Goal: Task Accomplishment & Management: Complete application form

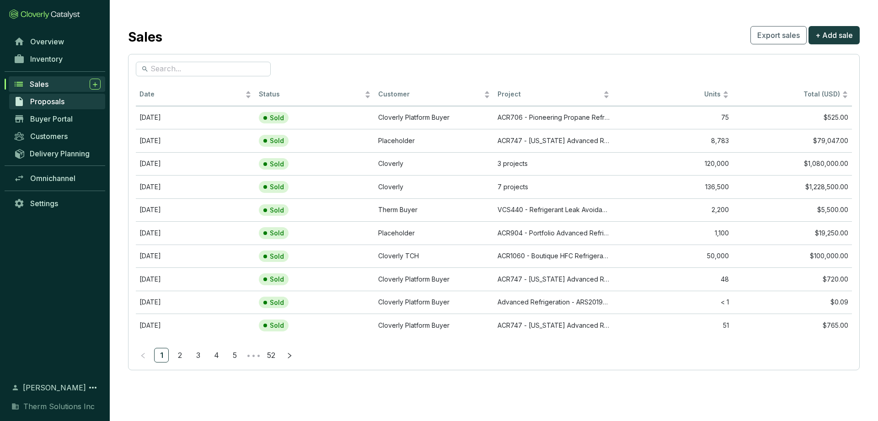
click at [53, 106] on link "Proposals" at bounding box center [57, 102] width 96 height 16
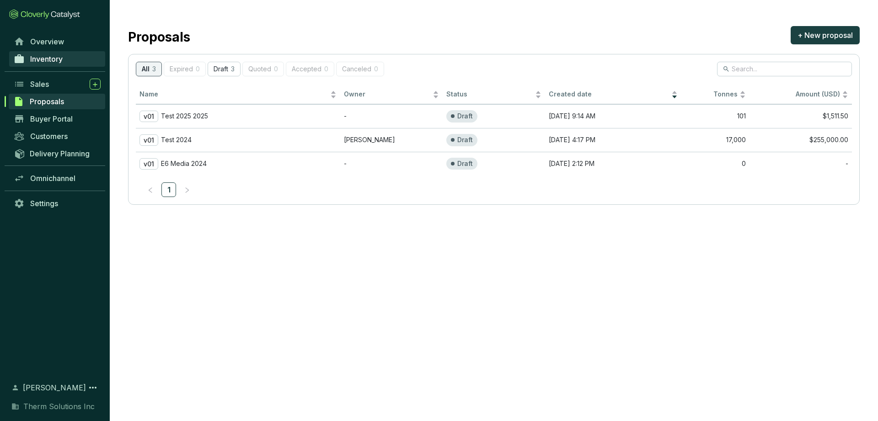
click at [53, 62] on span "Inventory" at bounding box center [46, 58] width 32 height 9
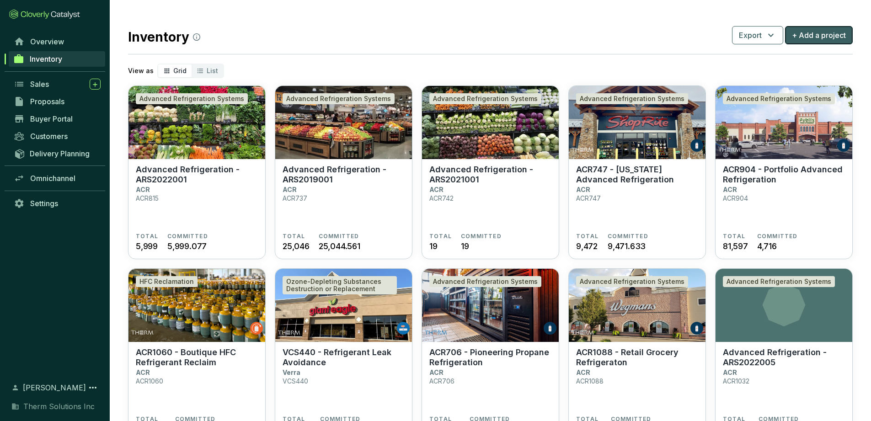
click at [817, 40] on span "+ Add a project" at bounding box center [819, 35] width 54 height 11
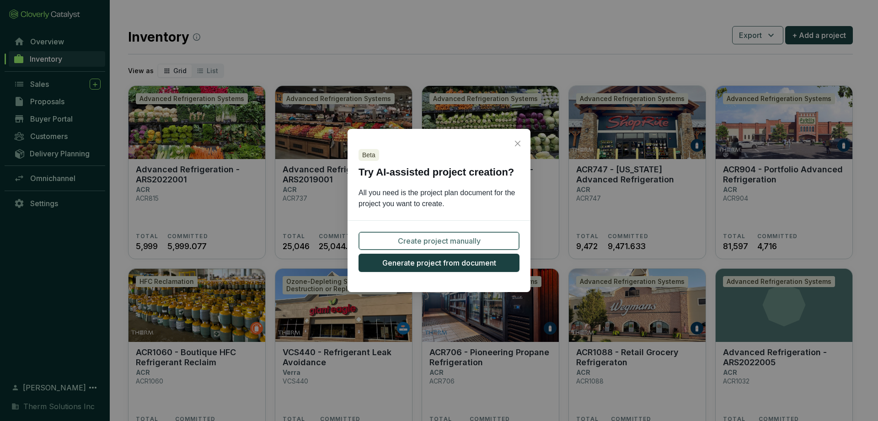
click at [454, 241] on span "Create project manually" at bounding box center [439, 240] width 83 height 11
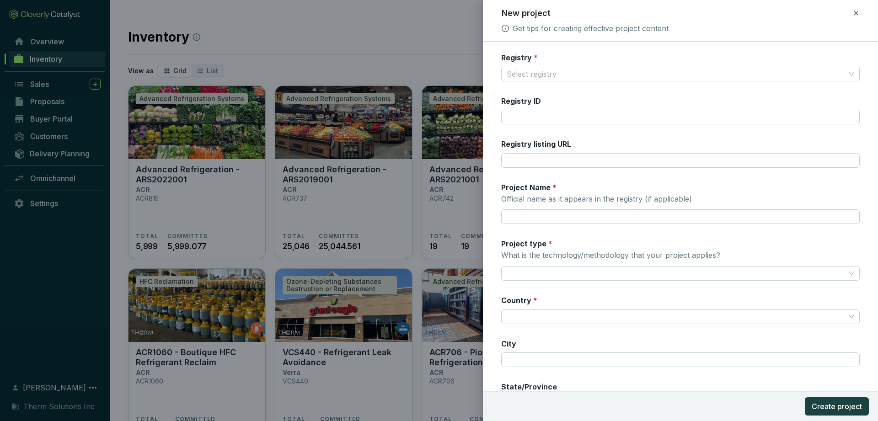
click at [858, 13] on icon at bounding box center [855, 13] width 7 height 11
click at [802, 52] on span "Discard" at bounding box center [790, 52] width 24 height 9
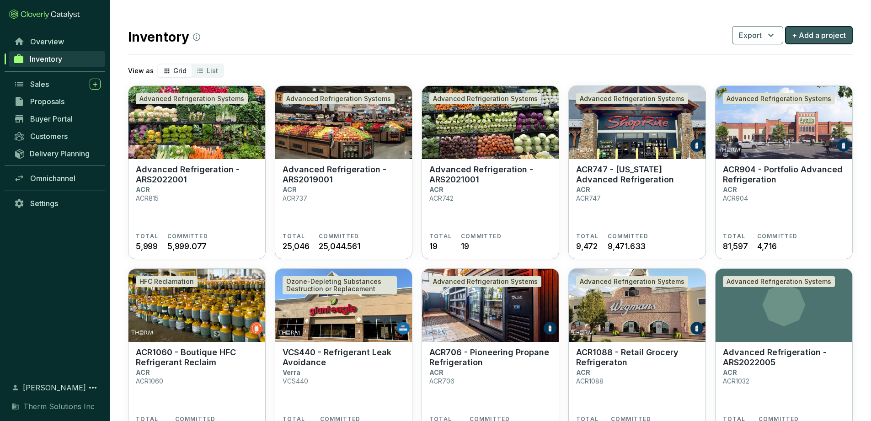
click at [820, 36] on span "+ Add a project" at bounding box center [819, 35] width 54 height 11
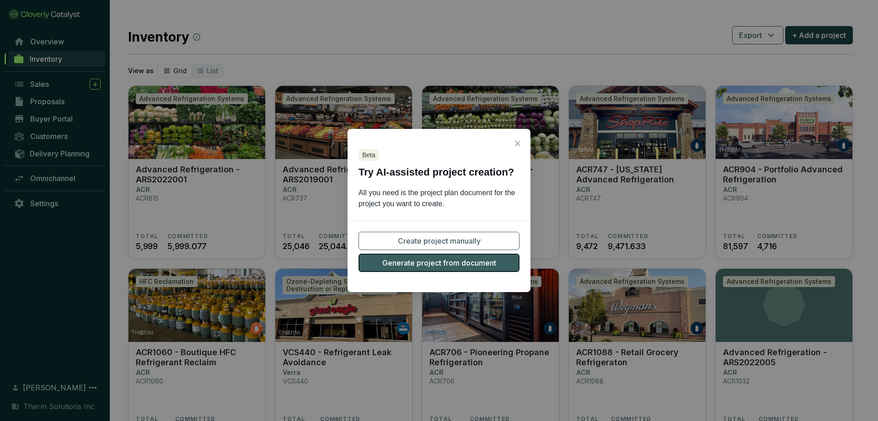
click at [451, 261] on span "Generate project from document" at bounding box center [439, 262] width 114 height 11
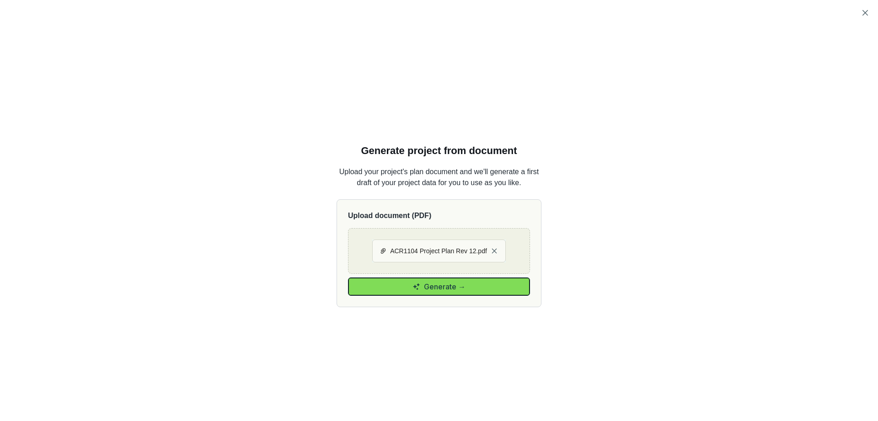
click at [441, 287] on span "Generate →" at bounding box center [445, 286] width 42 height 11
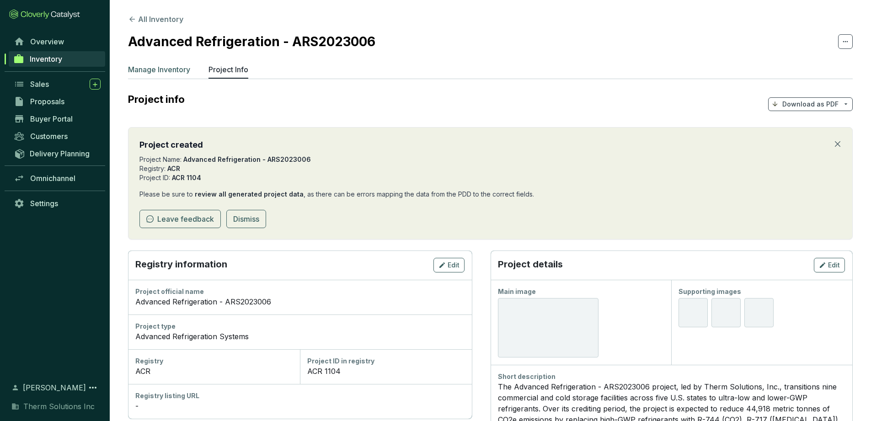
click at [167, 69] on p "Manage Inventory" at bounding box center [159, 69] width 62 height 11
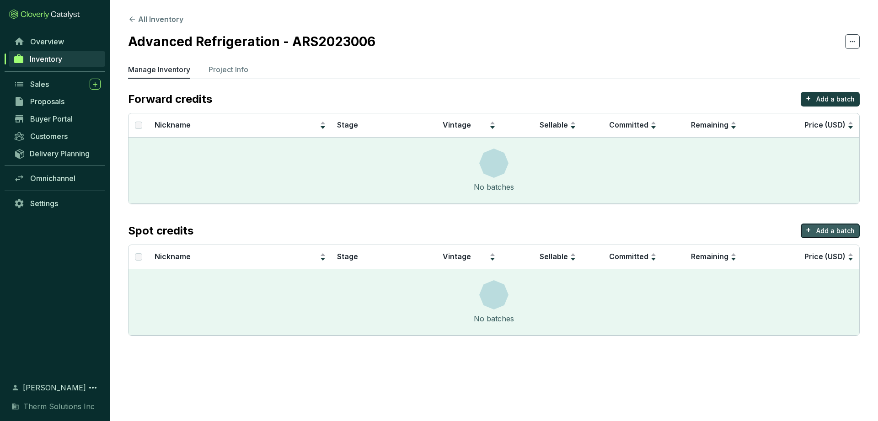
click at [840, 231] on p "Add a batch" at bounding box center [835, 230] width 38 height 9
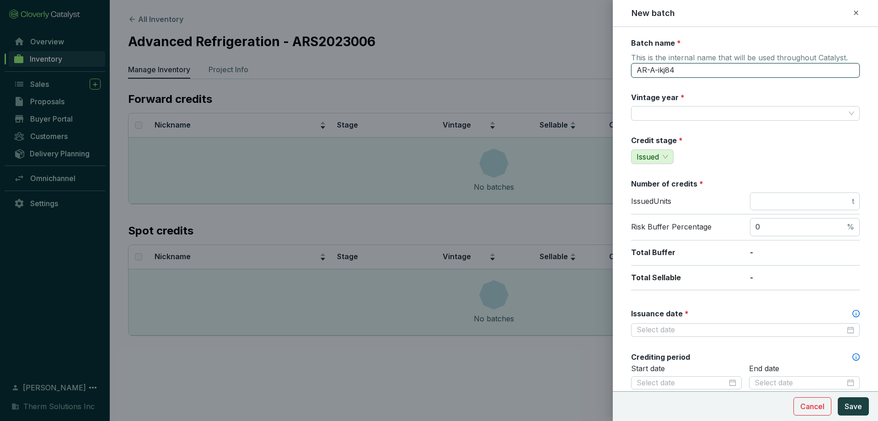
click at [680, 76] on input "AR-A-ikj84" at bounding box center [745, 70] width 229 height 15
type input "ACR1104"
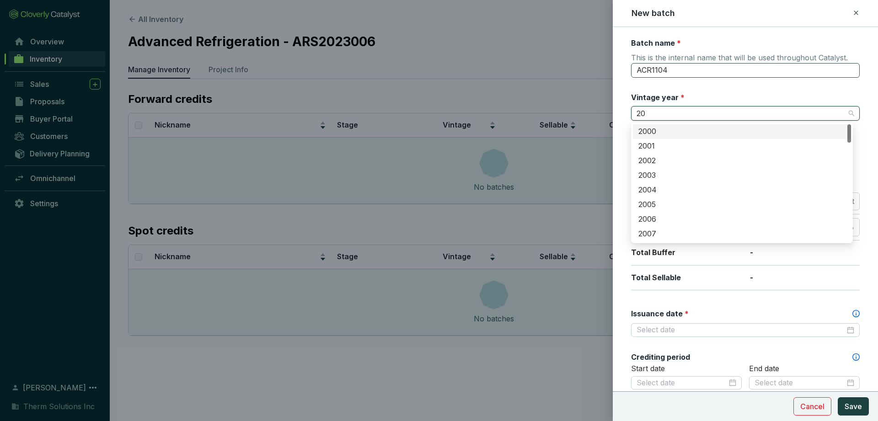
type input "2"
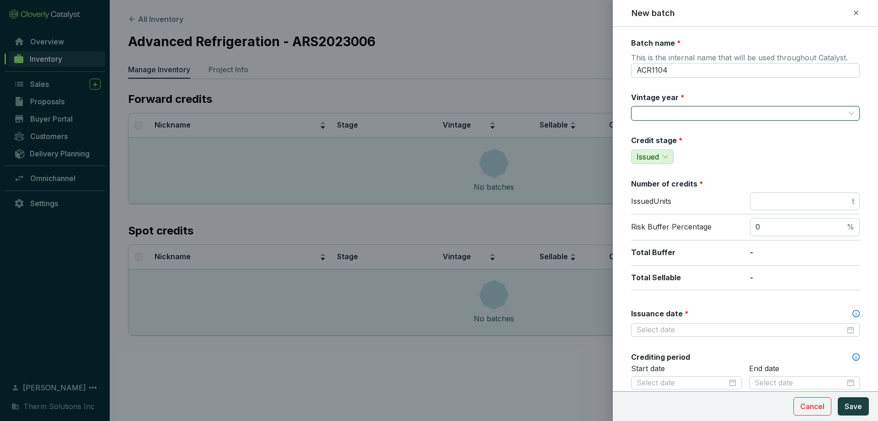
click at [698, 113] on input "Vintage year *" at bounding box center [740, 114] width 208 height 14
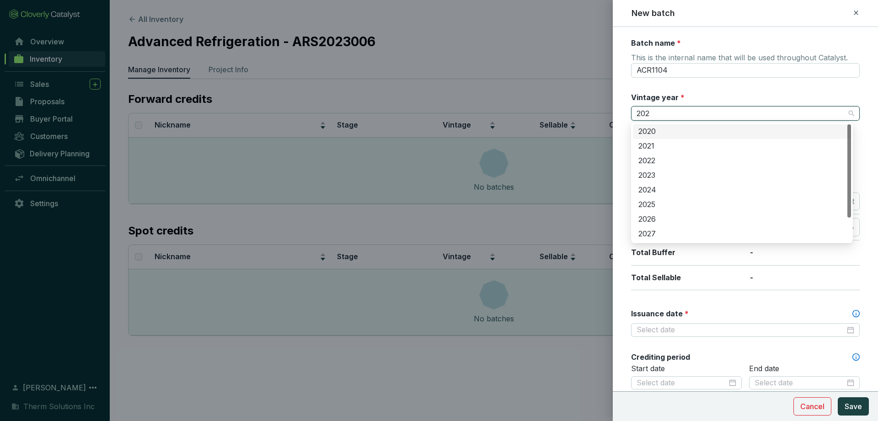
type input "2023"
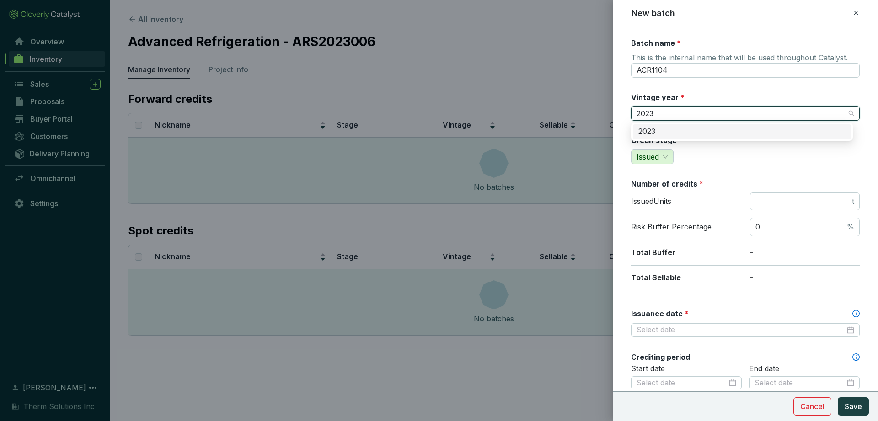
click at [698, 132] on div "2023" at bounding box center [741, 132] width 207 height 10
click at [730, 73] on input "ACR1104" at bounding box center [745, 70] width 229 height 15
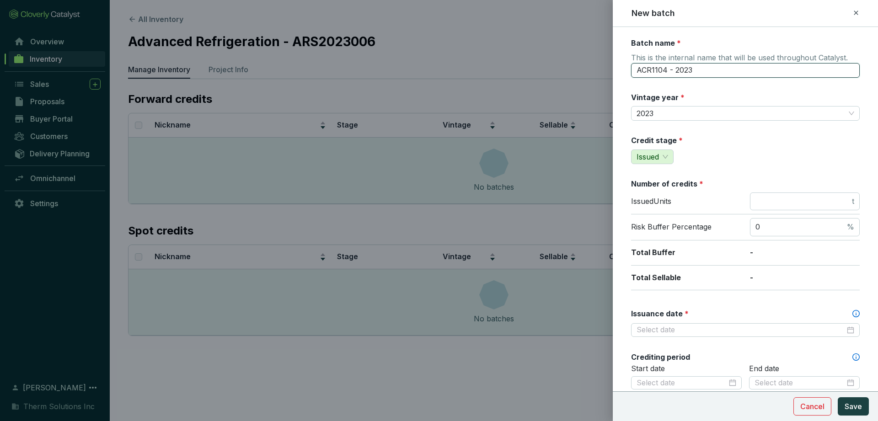
type input "ACR1104 - 2023"
click at [783, 151] on div "Credit stage * Issued" at bounding box center [745, 149] width 229 height 29
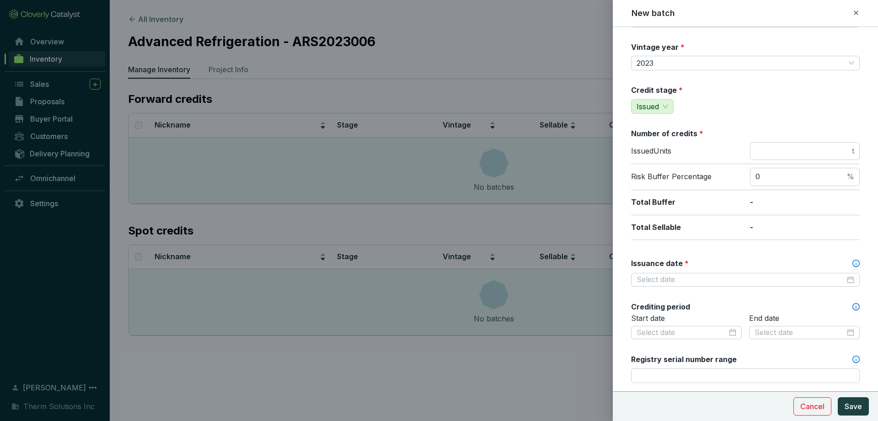
scroll to position [57, 0]
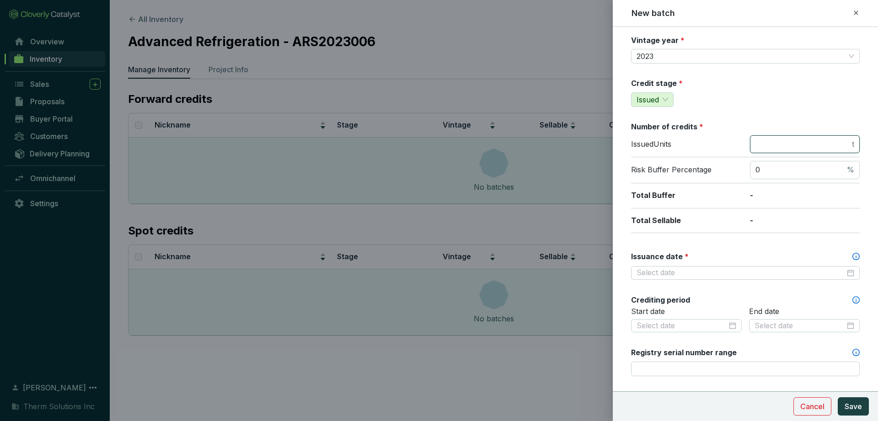
click at [834, 147] on input "number" at bounding box center [802, 144] width 95 height 10
type input "9599"
click at [815, 167] on input "0" at bounding box center [800, 170] width 90 height 10
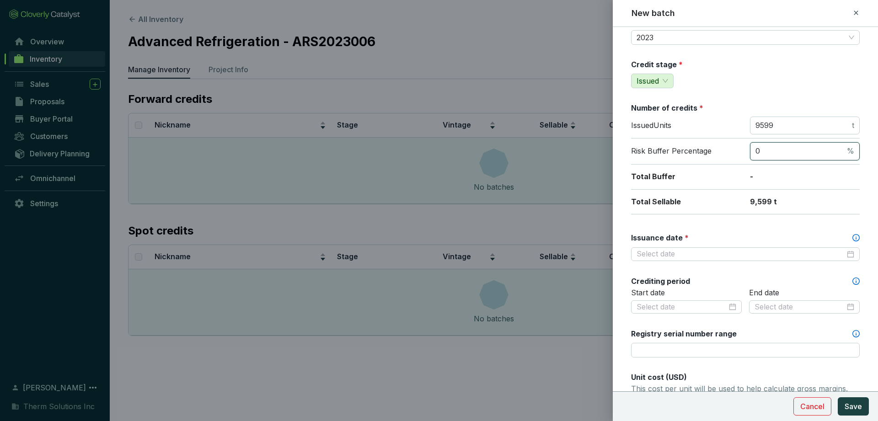
scroll to position [82, 0]
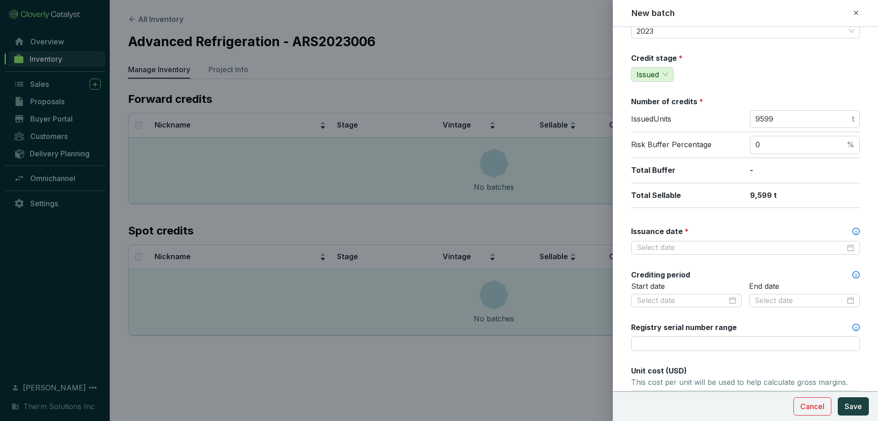
click at [748, 217] on div "Batch name * This is the internal name that will be used throughout Catalyst. A…" at bounding box center [745, 300] width 229 height 689
click at [740, 249] on input "Issuance date *" at bounding box center [740, 248] width 208 height 10
click at [753, 246] on input "Issuance date *" at bounding box center [740, 248] width 208 height 10
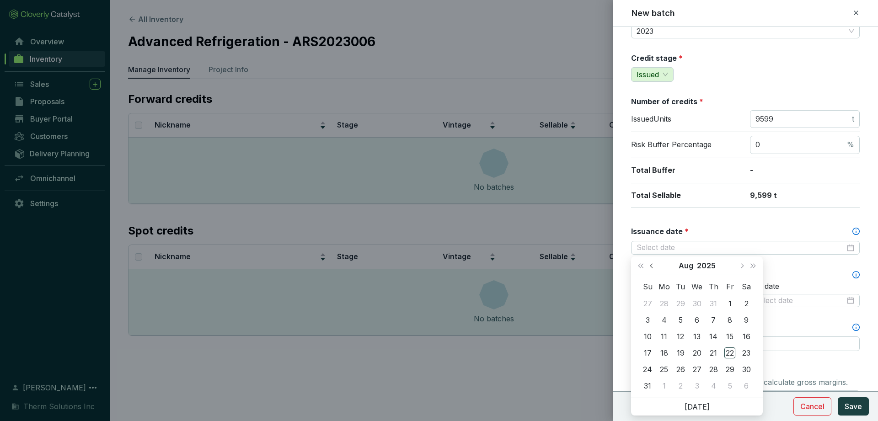
click at [652, 265] on span "Previous month (PageUp)" at bounding box center [652, 265] width 5 height 5
type input "[DATE]"
click at [696, 335] on div "18" at bounding box center [696, 336] width 11 height 11
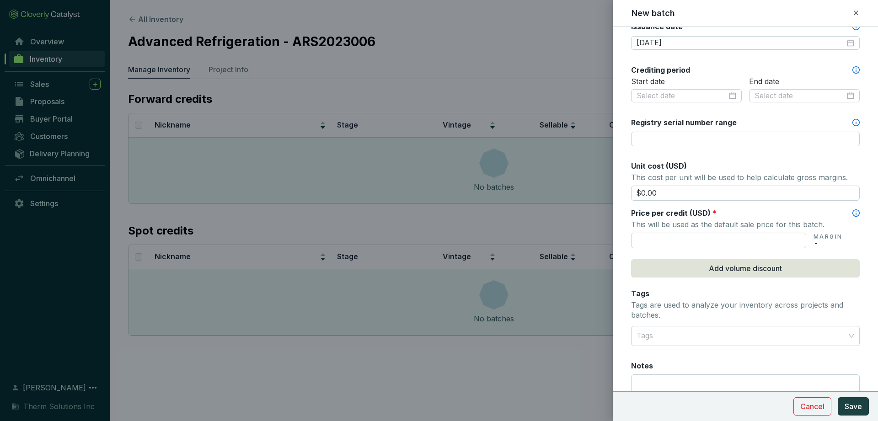
scroll to position [318, 0]
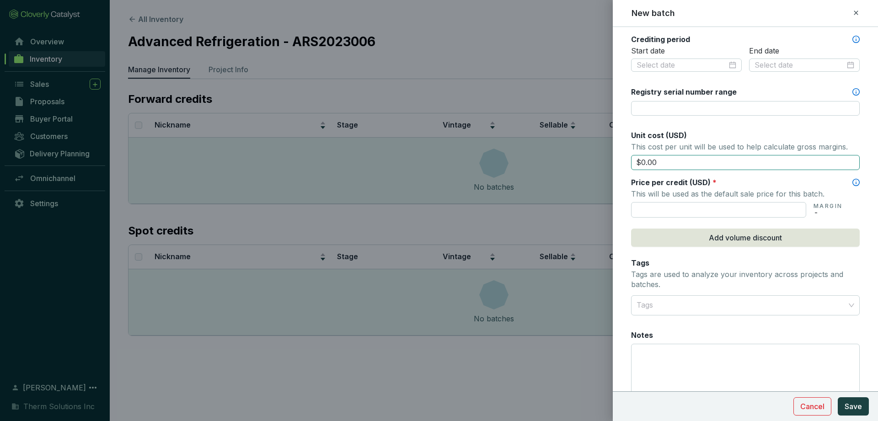
click at [679, 169] on input "$0.00" at bounding box center [745, 163] width 229 height 16
drag, startPoint x: 632, startPoint y: 165, endPoint x: 600, endPoint y: 160, distance: 32.0
click at [600, 160] on div "New batch Batch name * This is the internal name that will be used throughout C…" at bounding box center [439, 210] width 878 height 421
click at [652, 206] on input "text" at bounding box center [718, 210] width 175 height 16
type input "$15.00"
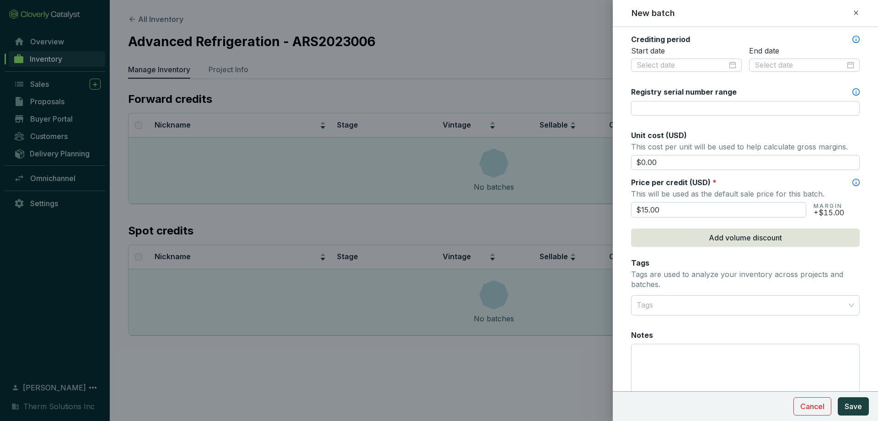
click at [762, 268] on div "Tags Tags are used to analyze your inventory across projects and batches." at bounding box center [745, 274] width 229 height 33
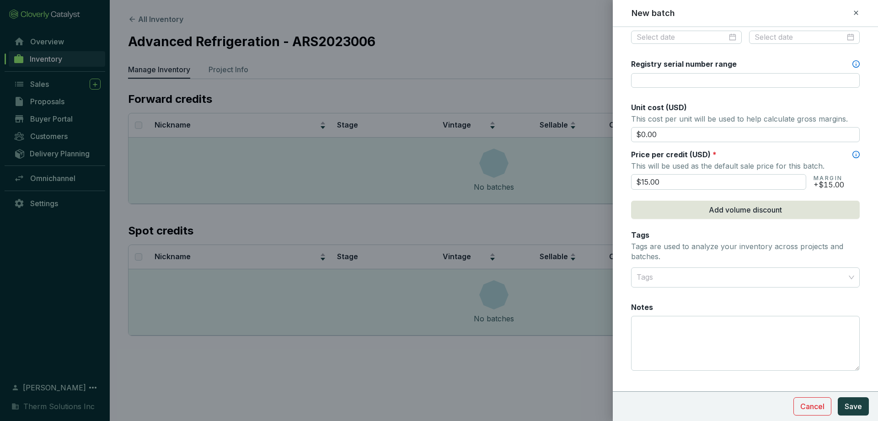
scroll to position [361, 0]
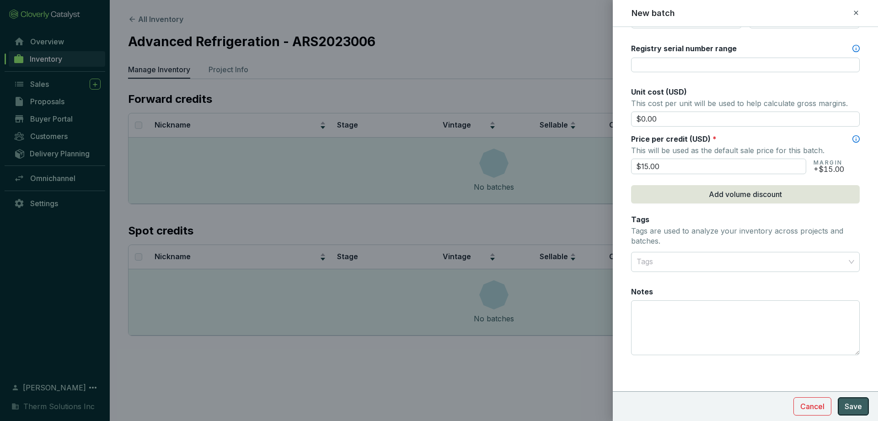
click at [858, 405] on span "Save" at bounding box center [852, 406] width 17 height 11
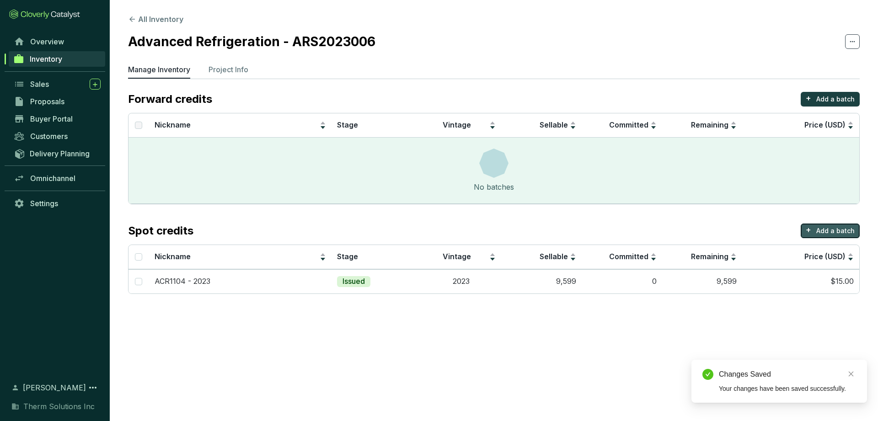
click at [829, 230] on p "Add a batch" at bounding box center [835, 230] width 38 height 9
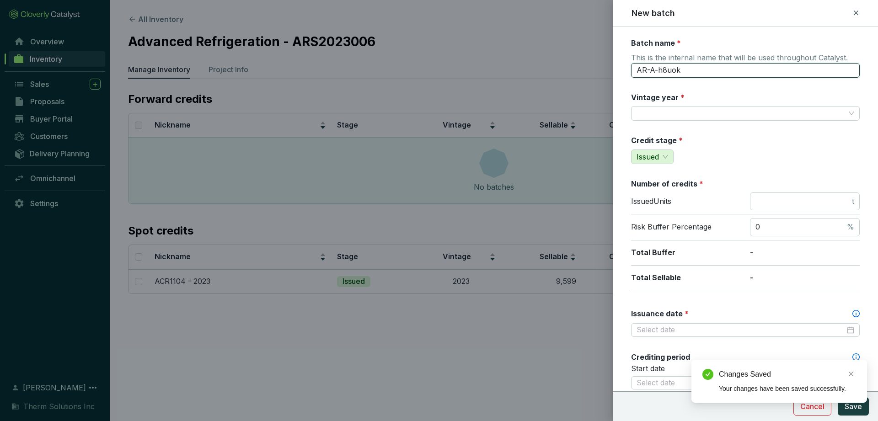
drag, startPoint x: 684, startPoint y: 71, endPoint x: 621, endPoint y: 69, distance: 63.1
click at [621, 69] on form "Batch name * This is the internal name that will be used throughout Catalyst. A…" at bounding box center [745, 404] width 265 height 733
type input "ACR1104 - 2024"
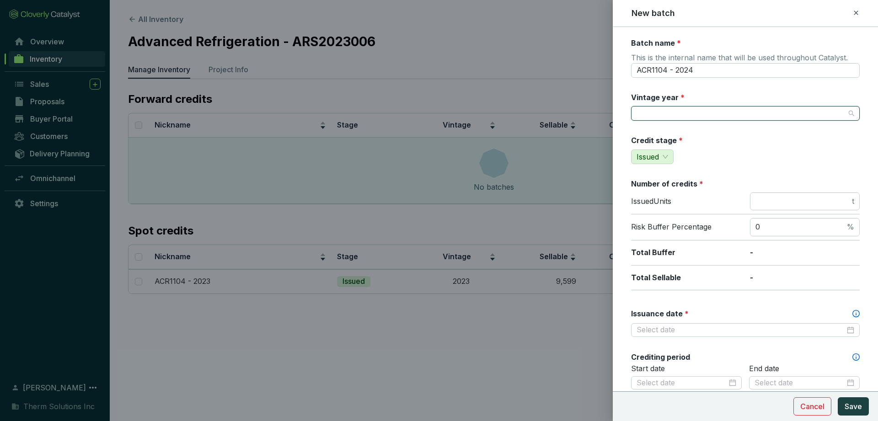
click at [676, 116] on input "Vintage year *" at bounding box center [740, 114] width 208 height 14
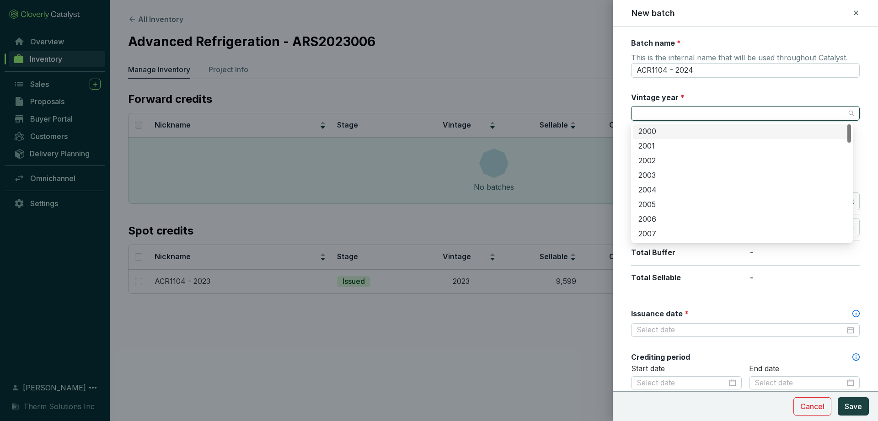
click at [676, 116] on input "Vintage year *" at bounding box center [740, 114] width 208 height 14
type input "2024"
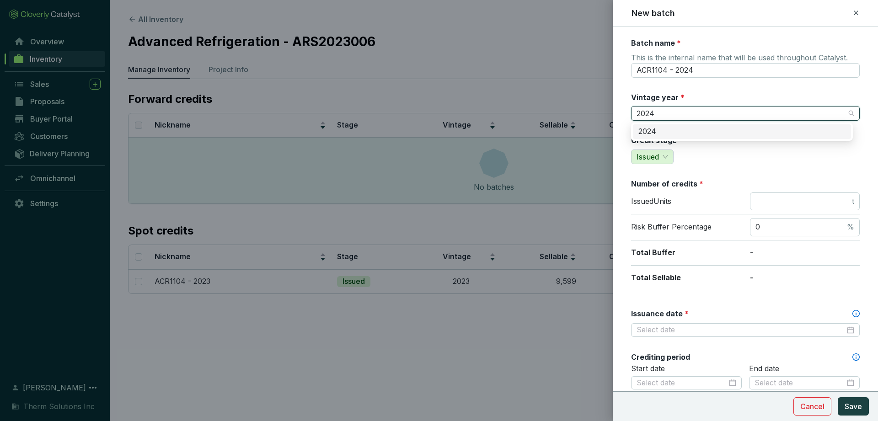
click at [687, 134] on div "2024" at bounding box center [741, 132] width 207 height 10
click at [815, 203] on input "number" at bounding box center [802, 202] width 95 height 10
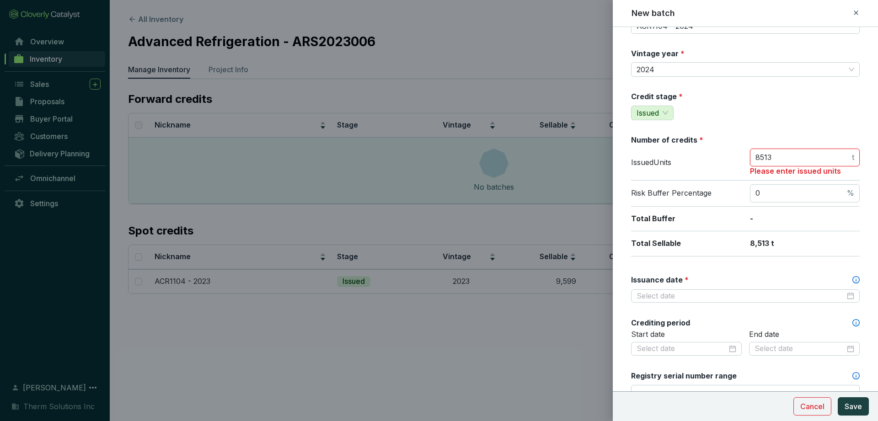
scroll to position [69, 0]
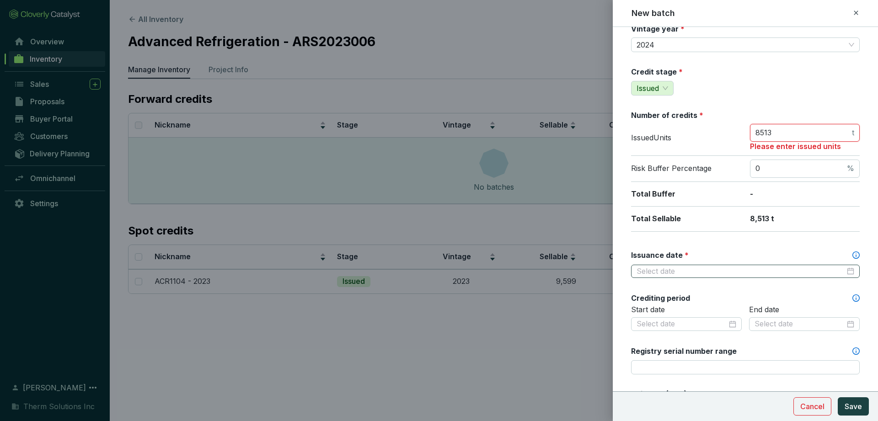
type input "8513"
click at [707, 269] on input "Issuance date *" at bounding box center [740, 271] width 208 height 10
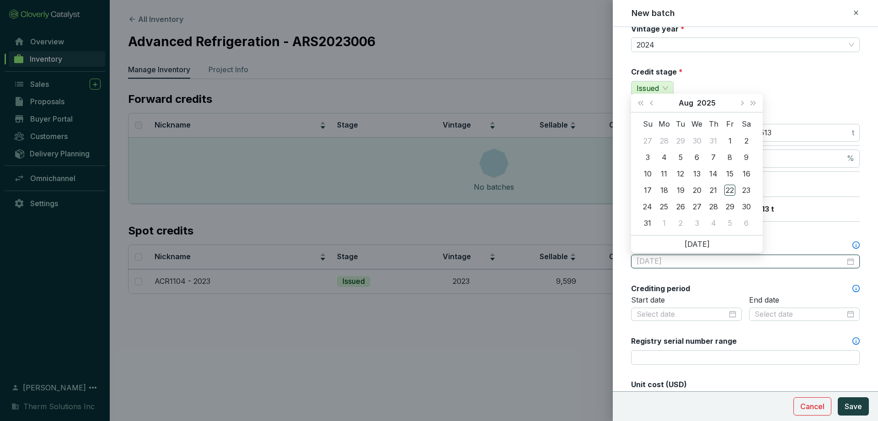
type input "[DATE]"
click at [654, 100] on button "Previous month (PageUp)" at bounding box center [652, 103] width 12 height 18
type input "[DATE]"
click at [699, 172] on div "18" at bounding box center [696, 173] width 11 height 11
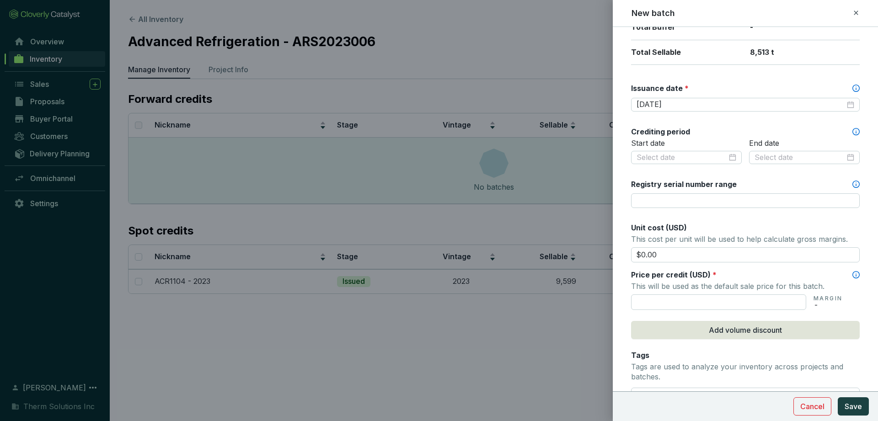
scroll to position [255, 0]
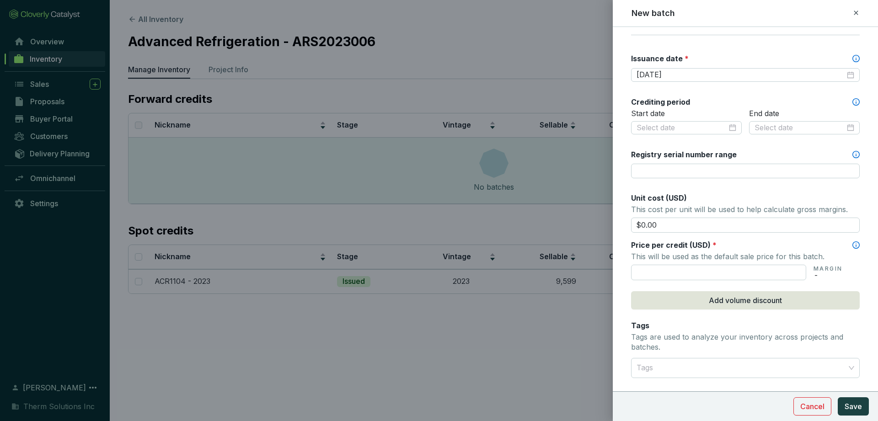
drag, startPoint x: 675, startPoint y: 225, endPoint x: 611, endPoint y: 224, distance: 63.6
click at [611, 224] on div "New batch Batch name * This is the internal name that will be used throughout C…" at bounding box center [439, 210] width 878 height 421
click at [649, 272] on input "text" at bounding box center [718, 273] width 175 height 16
type input "$15.00"
click at [751, 259] on p "This will be used as the default sale price for this batch." at bounding box center [745, 256] width 229 height 13
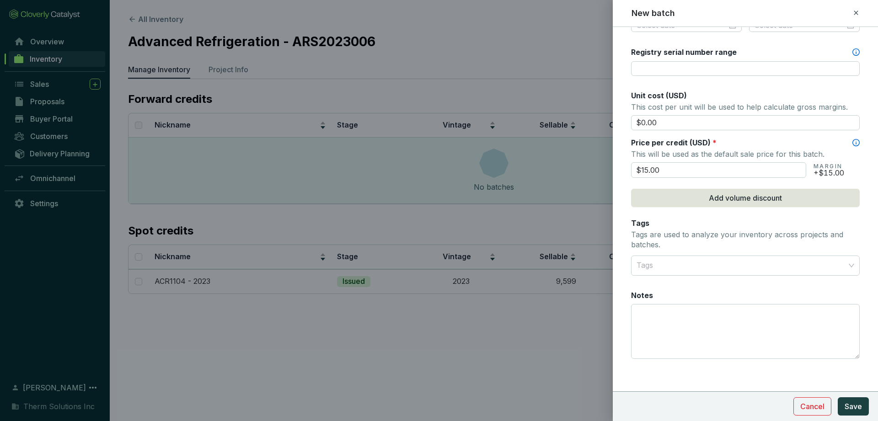
scroll to position [361, 0]
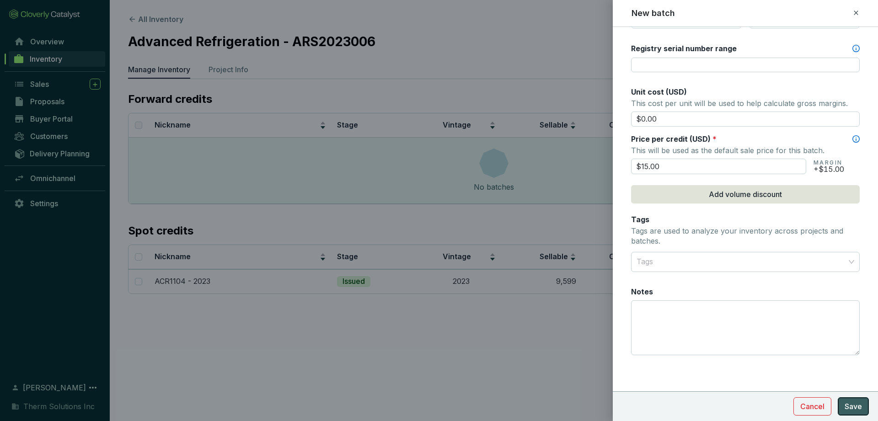
click at [857, 400] on button "Save" at bounding box center [852, 406] width 31 height 18
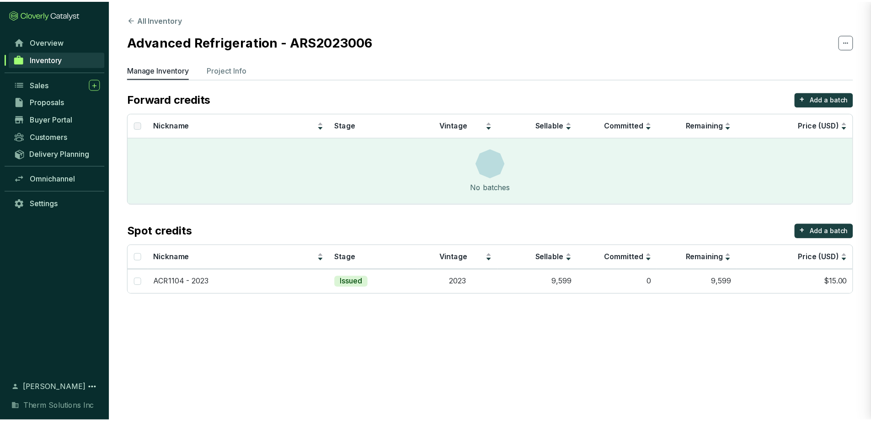
scroll to position [318, 0]
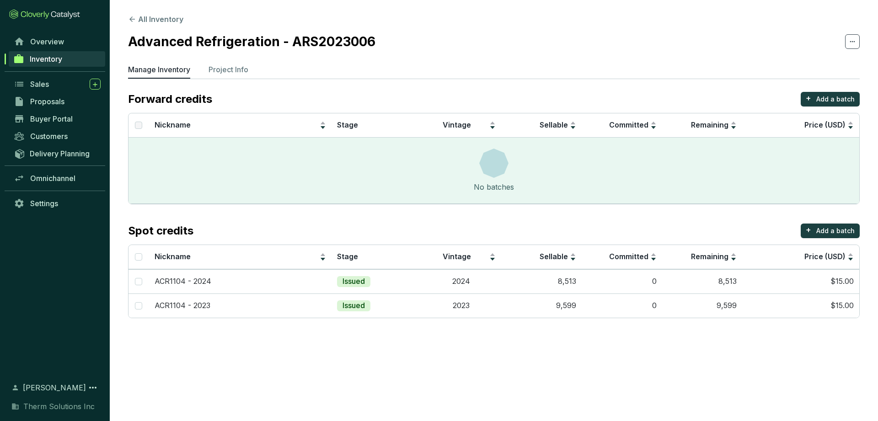
click at [403, 341] on section "All Inventory Advanced Refrigeration - ARS2023006 Manage Inventory Project Info…" at bounding box center [439, 210] width 878 height 421
click at [224, 74] on p "Project Info" at bounding box center [228, 69] width 40 height 11
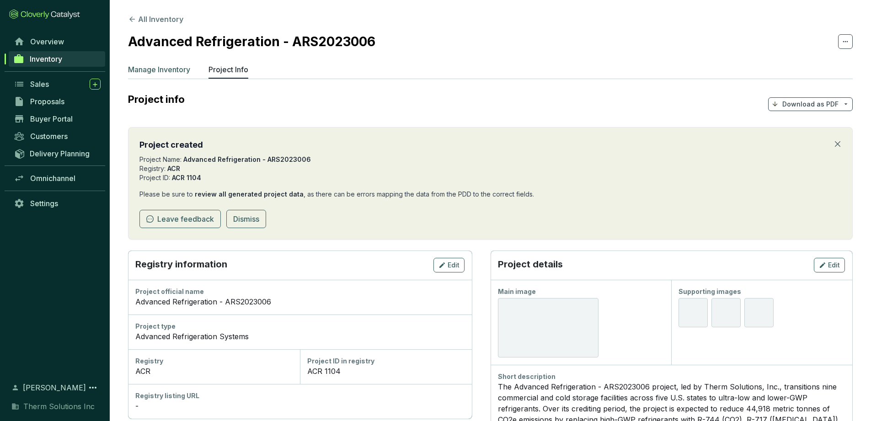
click at [160, 72] on p "Manage Inventory" at bounding box center [159, 69] width 62 height 11
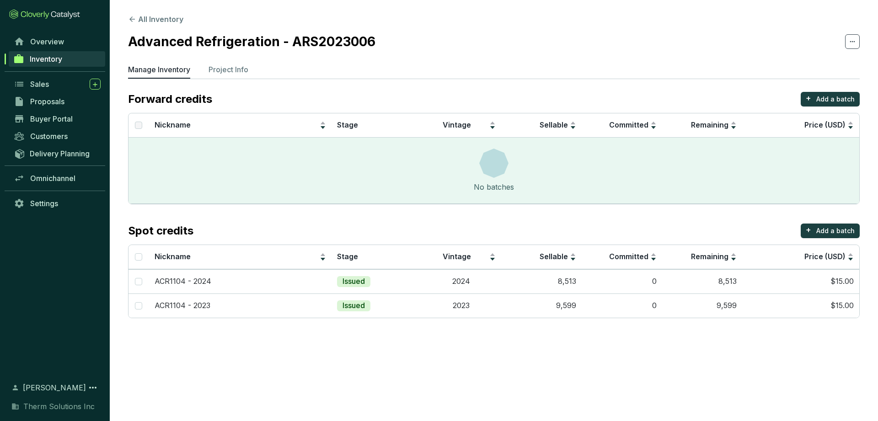
click at [52, 58] on span "Inventory" at bounding box center [46, 58] width 32 height 9
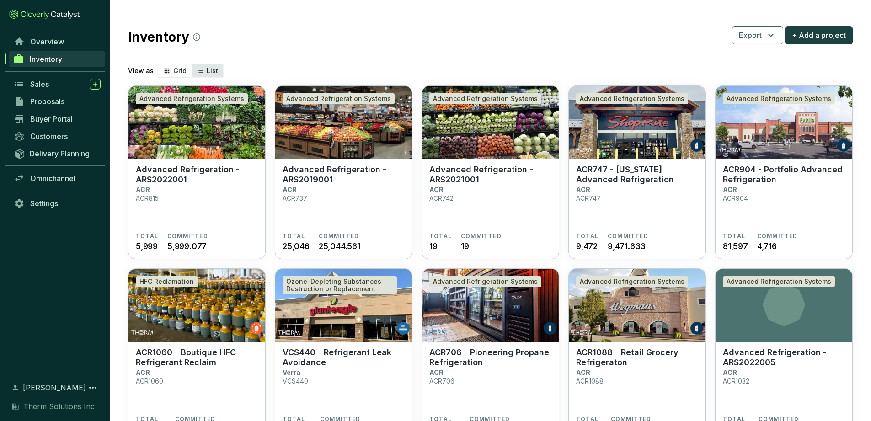
click at [207, 67] on span "List" at bounding box center [212, 71] width 11 height 8
click at [192, 64] on input "List" at bounding box center [192, 64] width 0 height 0
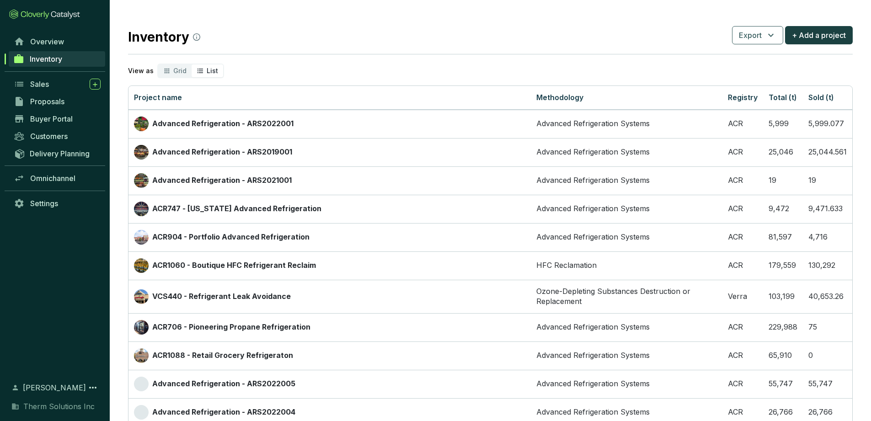
click at [438, 48] on section "Inventory Export + Add a project View as Grid List Project name Methodology Reg…" at bounding box center [490, 313] width 761 height 626
click at [331, 51] on section "Inventory Export + Add a project View as Grid List Project name Methodology Reg…" at bounding box center [490, 313] width 761 height 626
click at [59, 60] on span "Inventory" at bounding box center [46, 58] width 32 height 9
click at [179, 71] on span "Grid" at bounding box center [179, 71] width 13 height 8
click at [158, 64] on input "Grid" at bounding box center [158, 64] width 0 height 0
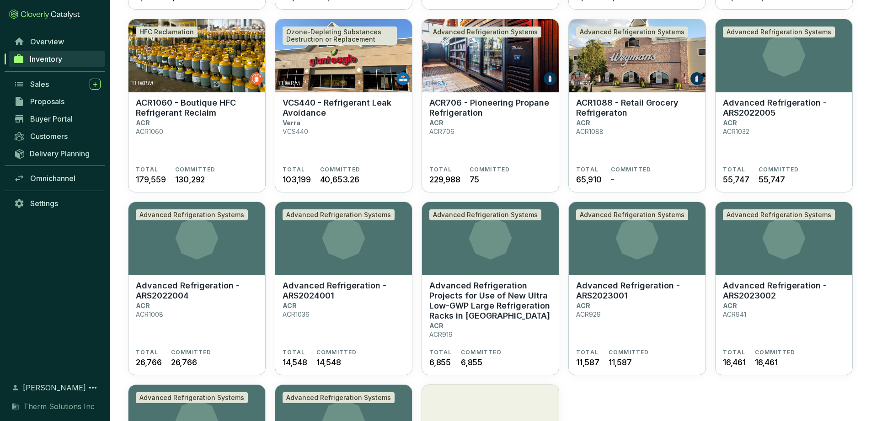
scroll to position [410, 0]
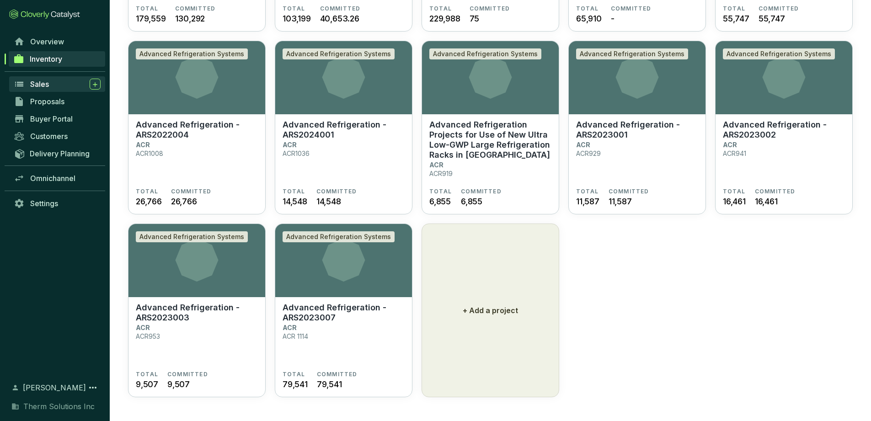
click at [50, 85] on div "Sales" at bounding box center [65, 84] width 70 height 11
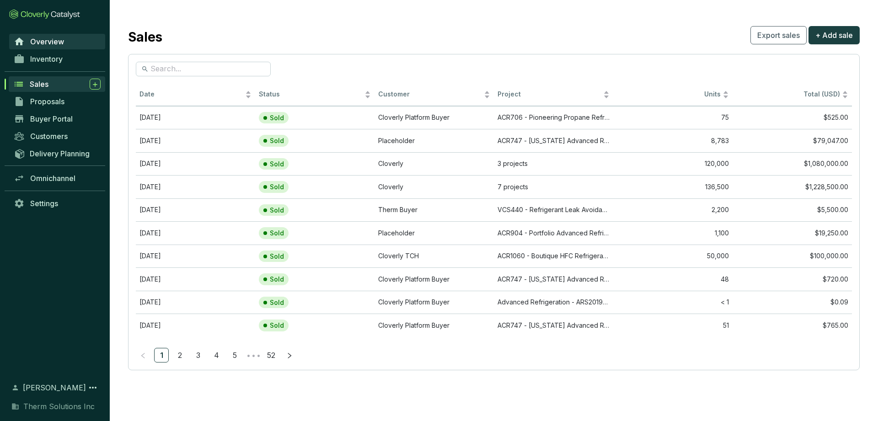
click at [59, 45] on span "Overview" at bounding box center [47, 41] width 34 height 9
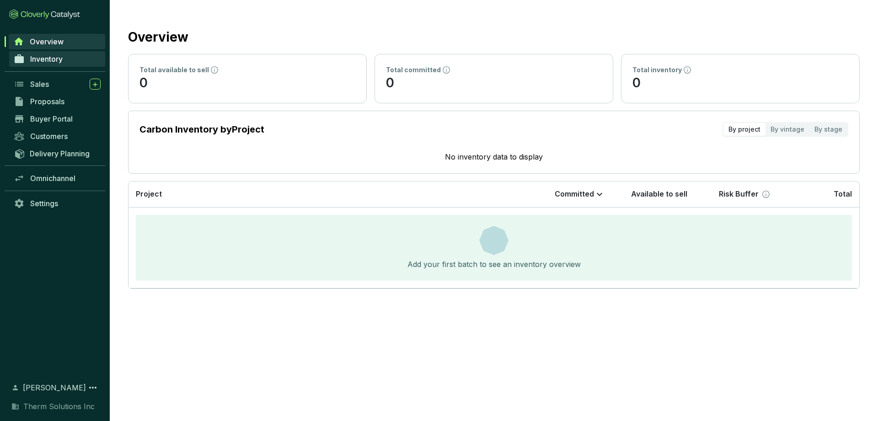
click at [58, 61] on span "Inventory" at bounding box center [46, 58] width 32 height 9
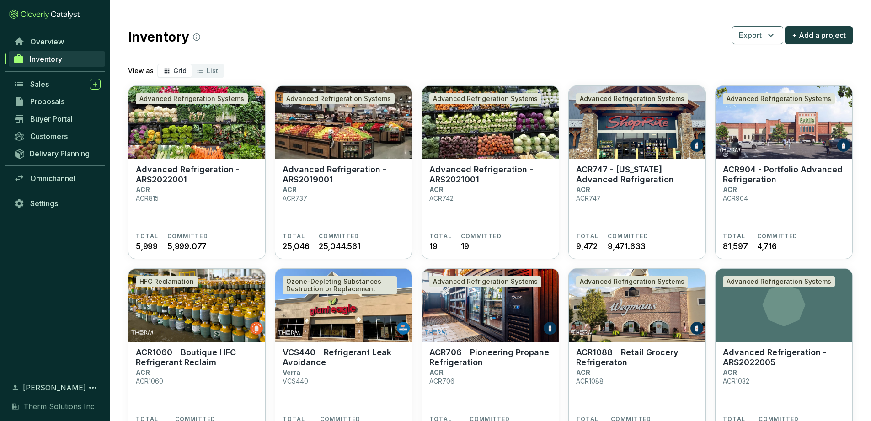
click at [713, 65] on div "View as Grid List" at bounding box center [490, 71] width 724 height 15
